Goal: Information Seeking & Learning: Learn about a topic

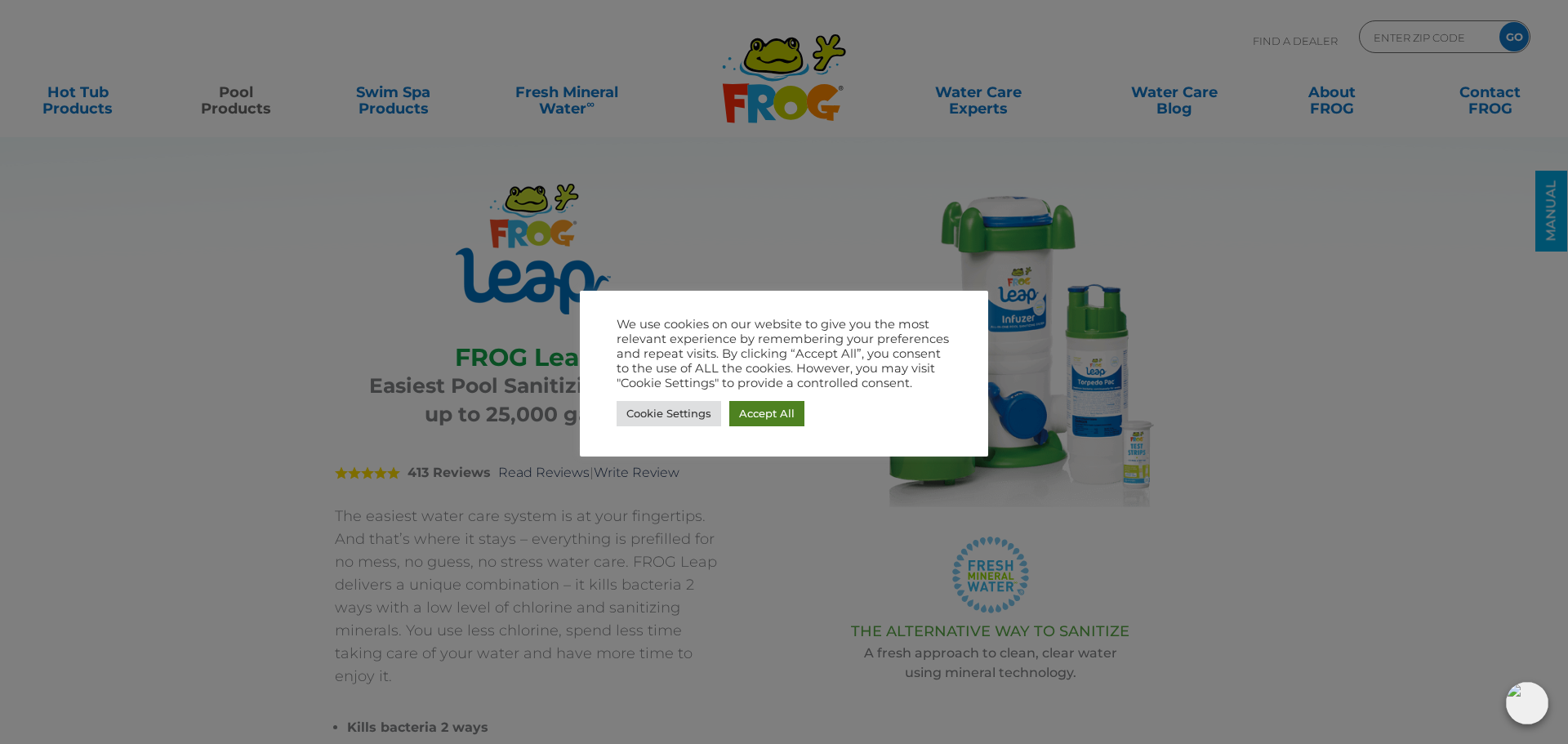
click at [779, 416] on link "Accept All" at bounding box center [767, 413] width 75 height 25
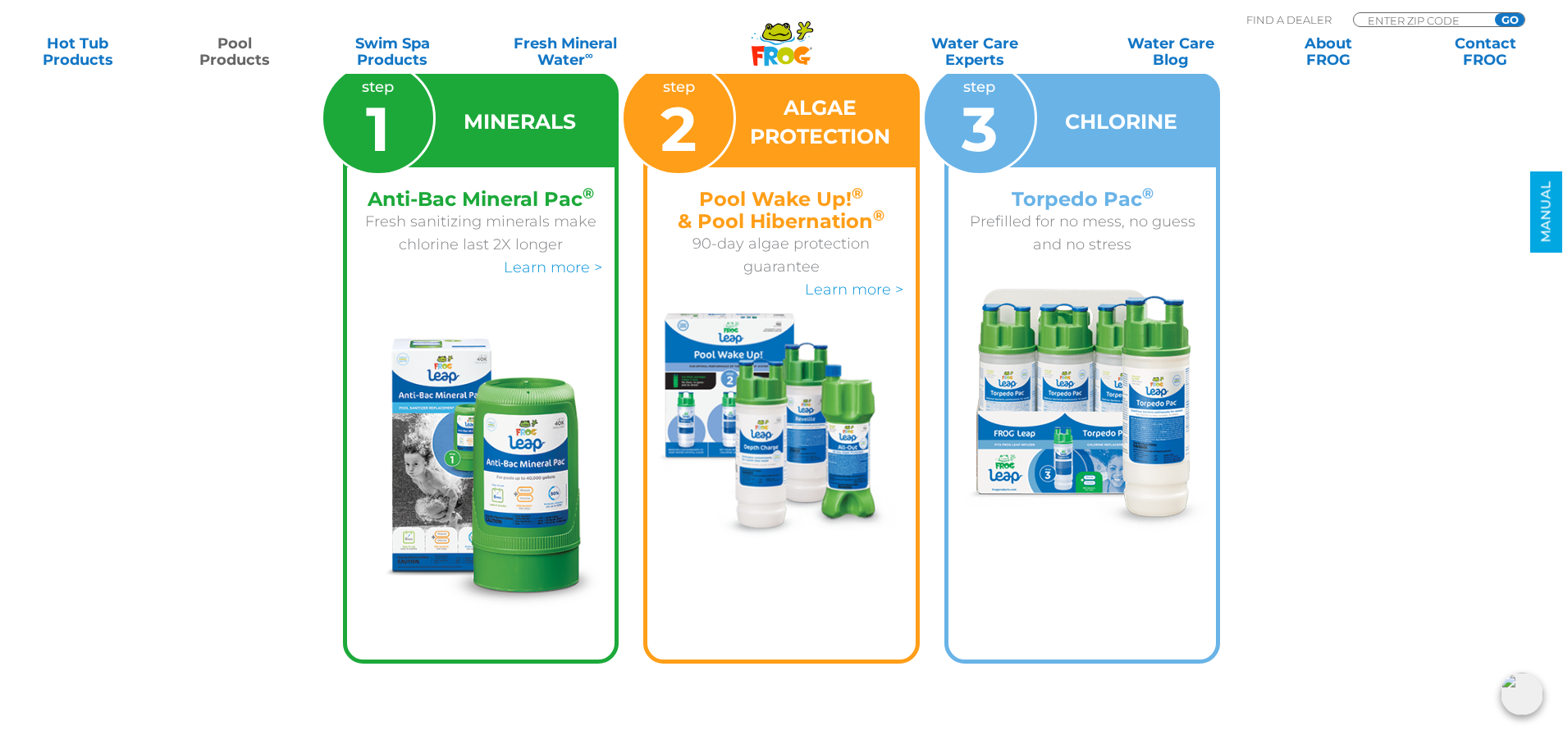
scroll to position [2707, 0]
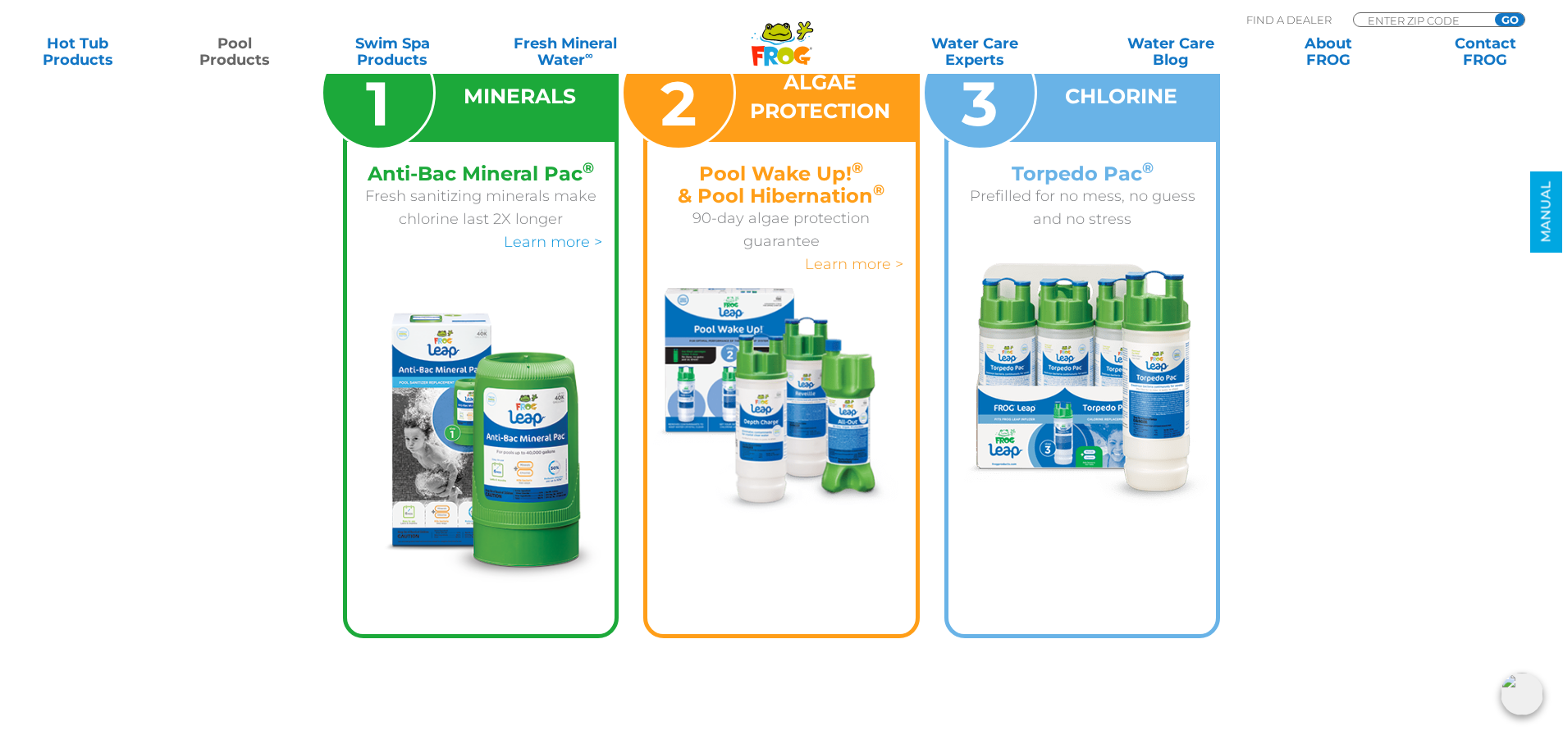
click at [862, 255] on link "Learn more >" at bounding box center [854, 264] width 98 height 18
